Goal: Communication & Community: Answer question/provide support

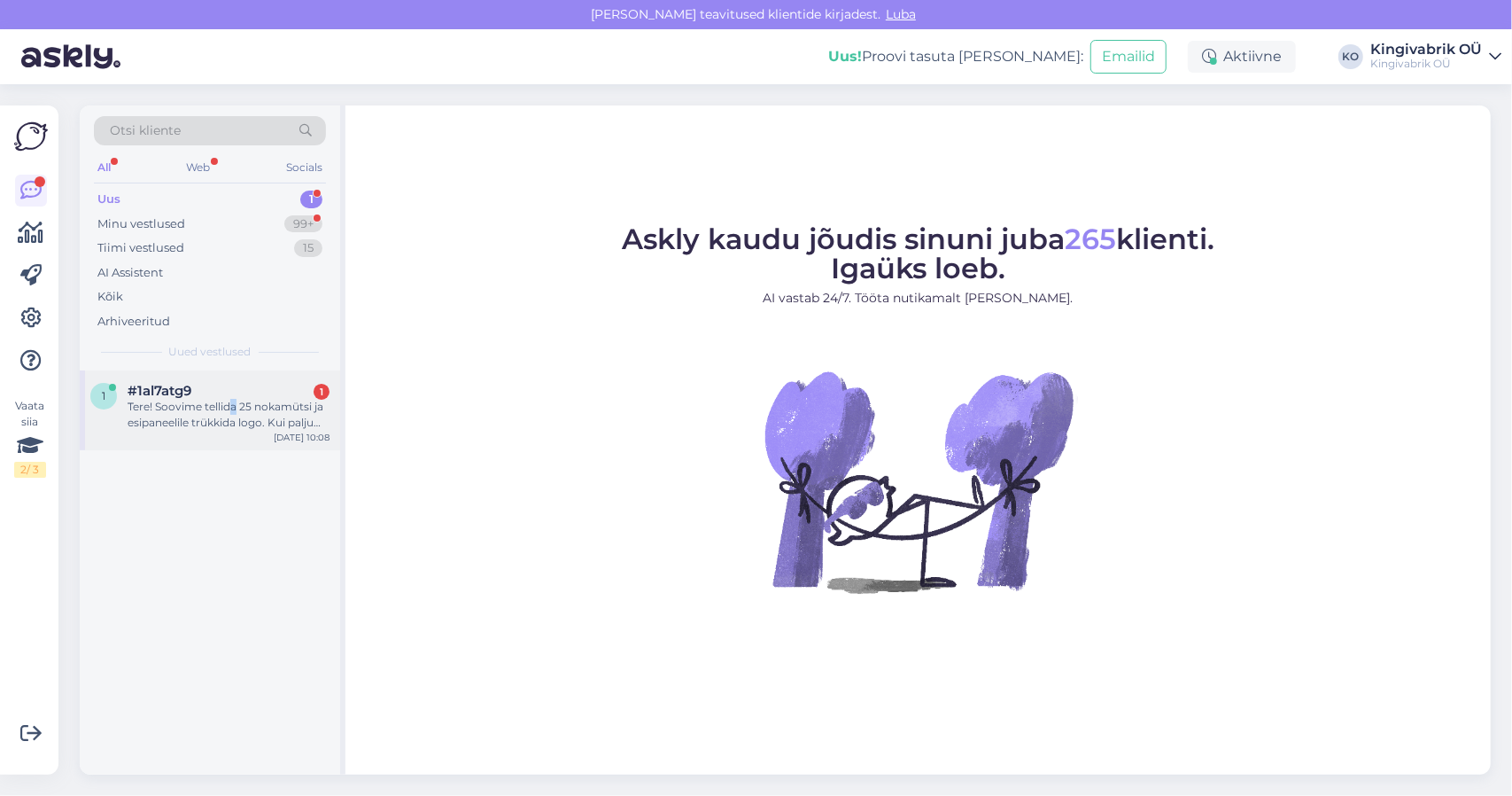
click at [234, 403] on div "Tere! Soovime tellida 25 nokamütsi ja esipaneelile trükkida logo. Kui palju see…" at bounding box center [228, 414] width 202 height 32
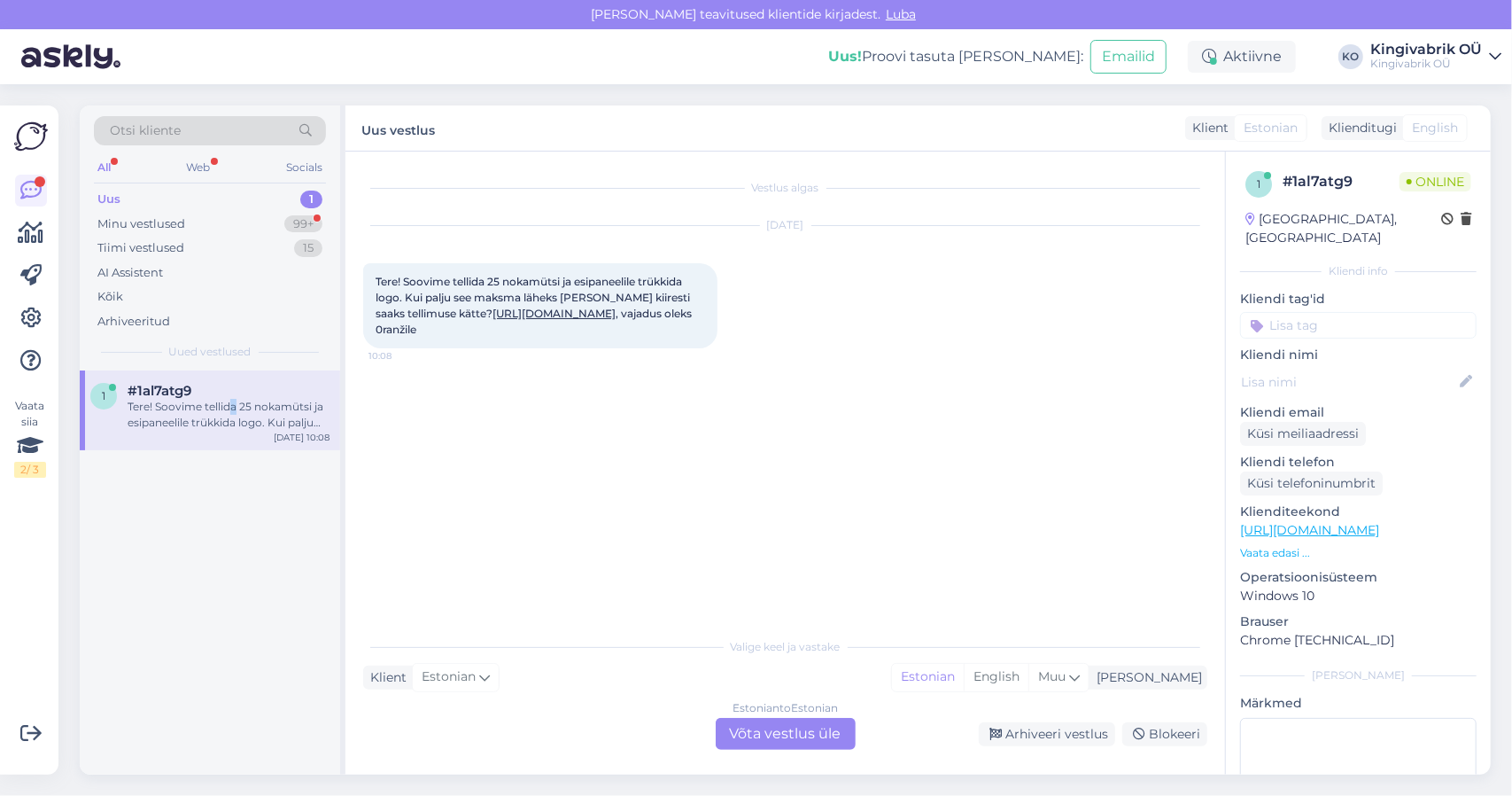
click at [492, 320] on link "[URL][DOMAIN_NAME]" at bounding box center [554, 313] width 123 height 13
click at [772, 730] on div "Estonian to Estonian Võta vestlus üle" at bounding box center [786, 734] width 140 height 32
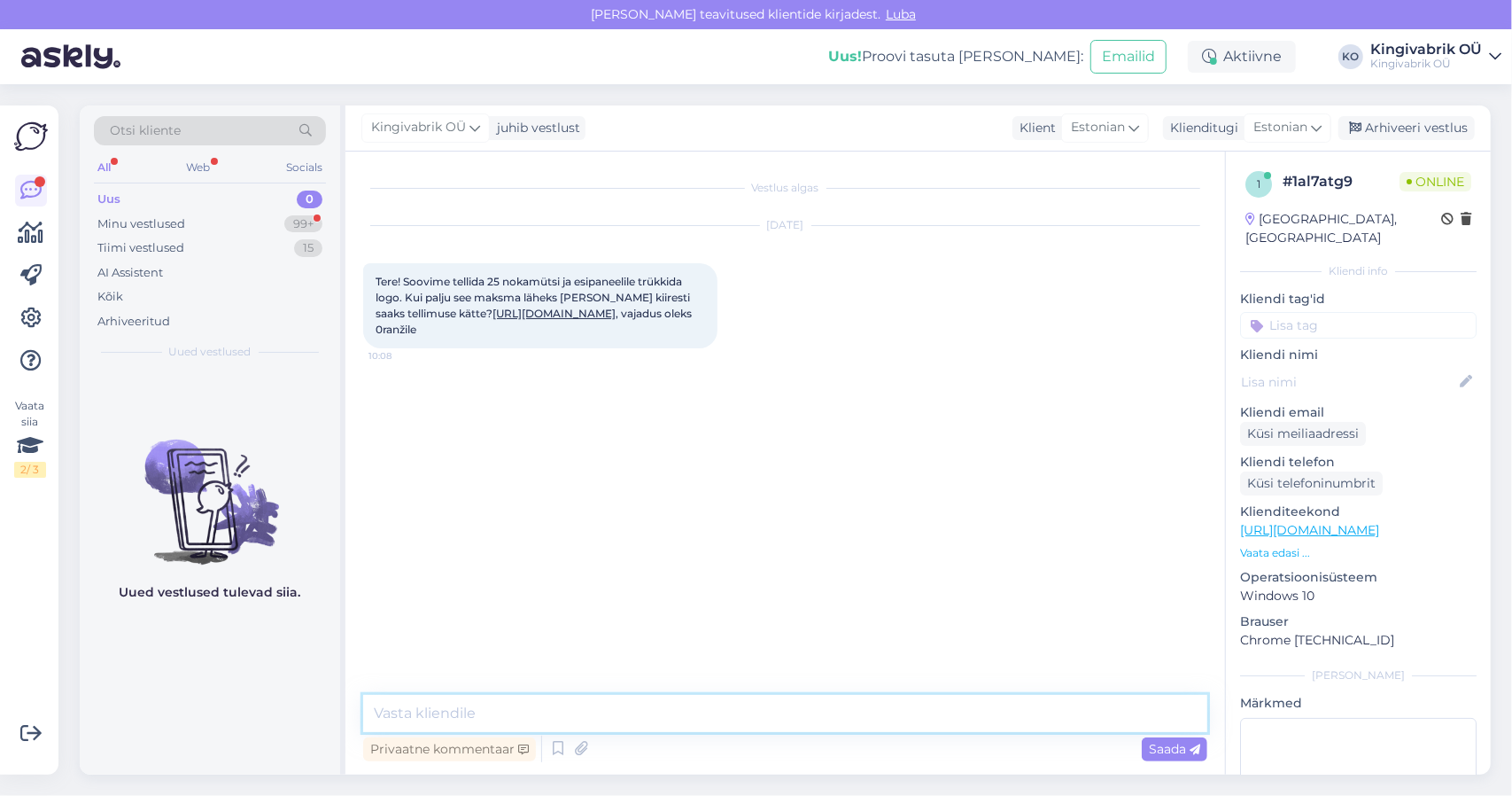
click at [787, 699] on textarea at bounding box center [785, 713] width 845 height 37
type textarea "Tere1"
paste textarea "8.29"
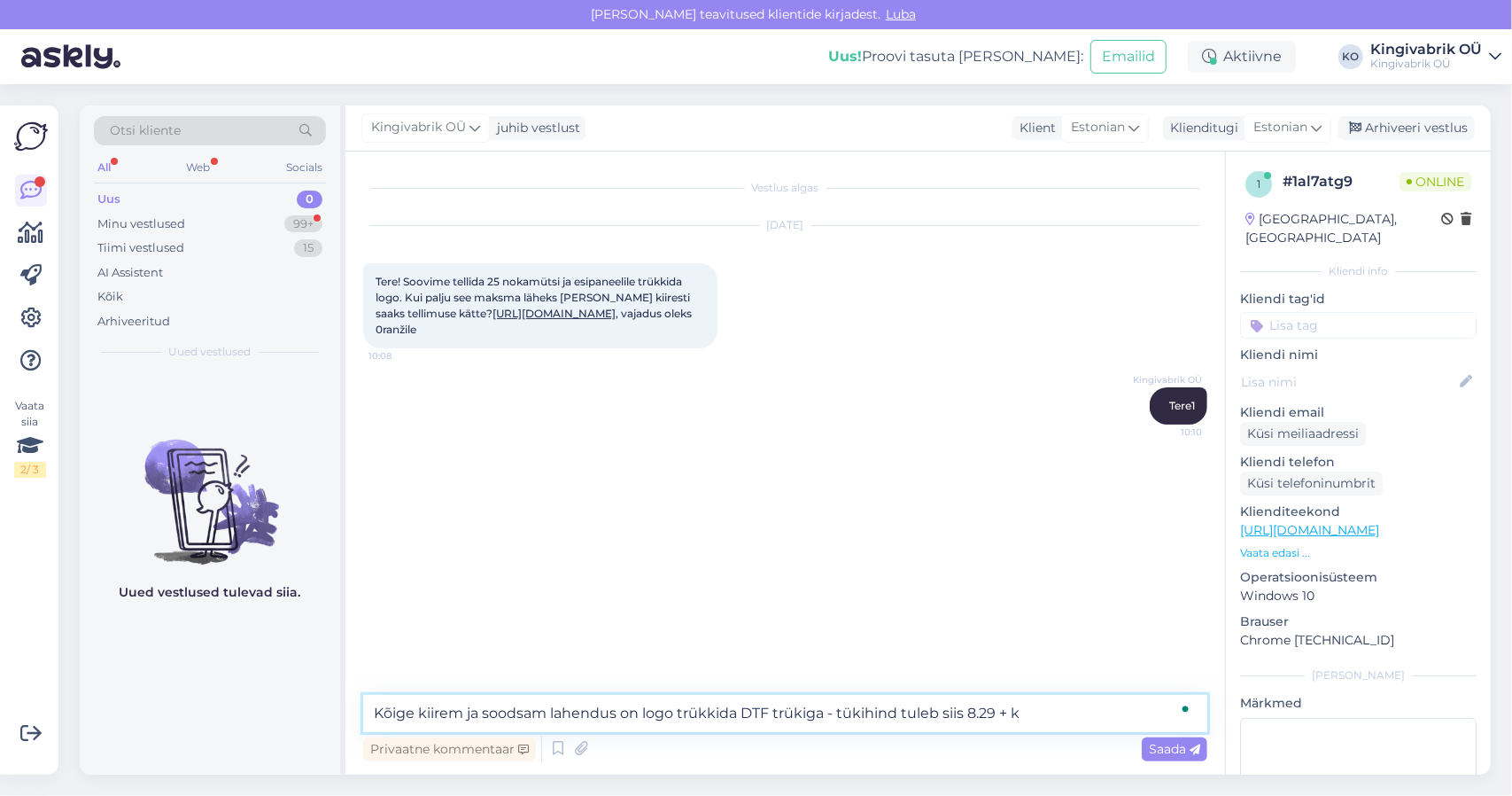
type textarea "Kõige kiirem ja soodsam lahendus on logo trükkida DTF trükiga - tükihind tuleb …"
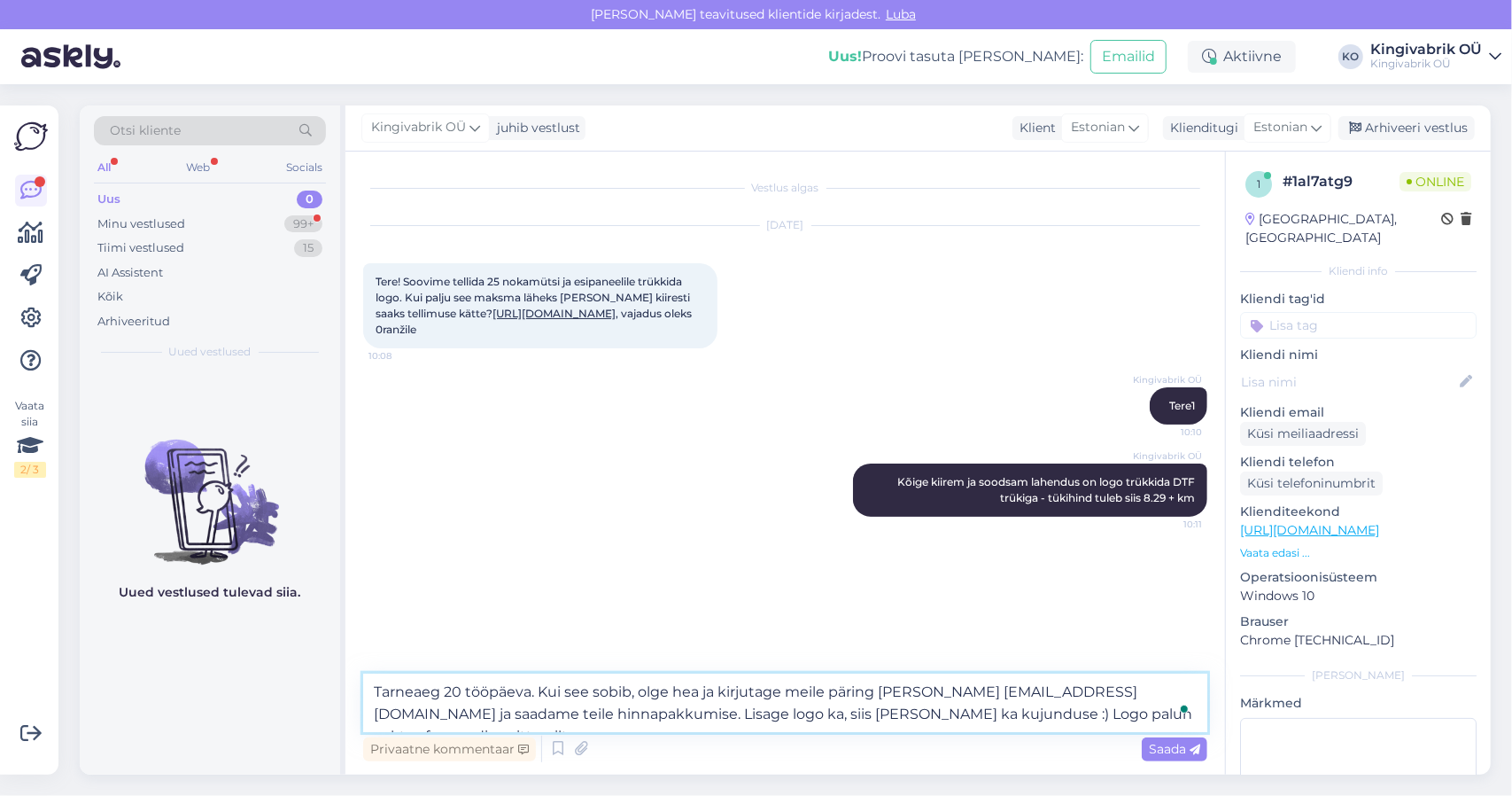
type textarea "Tarneaeg 20 tööpäeva. Kui see sobib, olge hea ja kirjutage meile päring [PERSON…"
